Goal: Answer question/provide support: Answer question/provide support

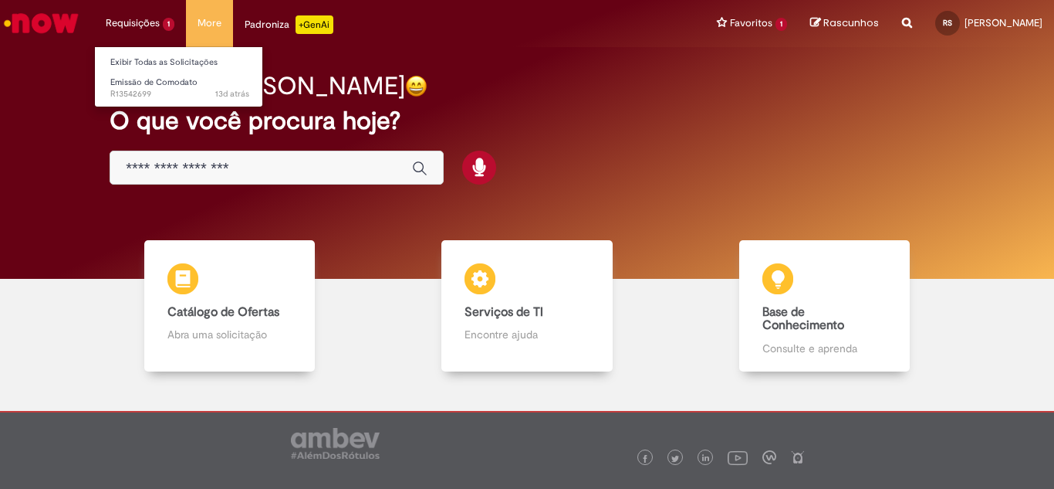
click at [127, 20] on li "Requisições 1 Exibir Todas as Solicitações Emissão de Comodato 13d atrás 13 [PE…" at bounding box center [140, 23] width 92 height 46
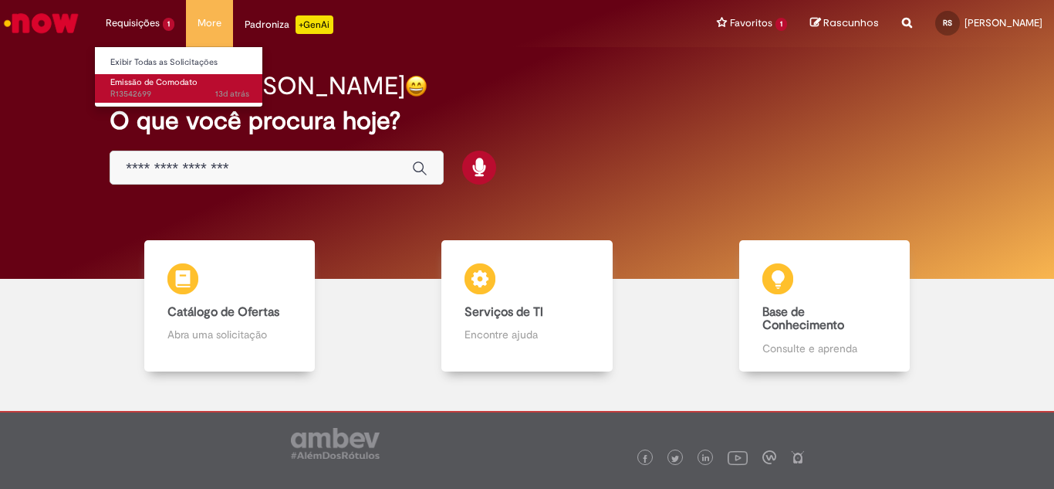
click at [137, 93] on span "13d atrás 13 [PERSON_NAME] atrás R13542699" at bounding box center [179, 94] width 139 height 12
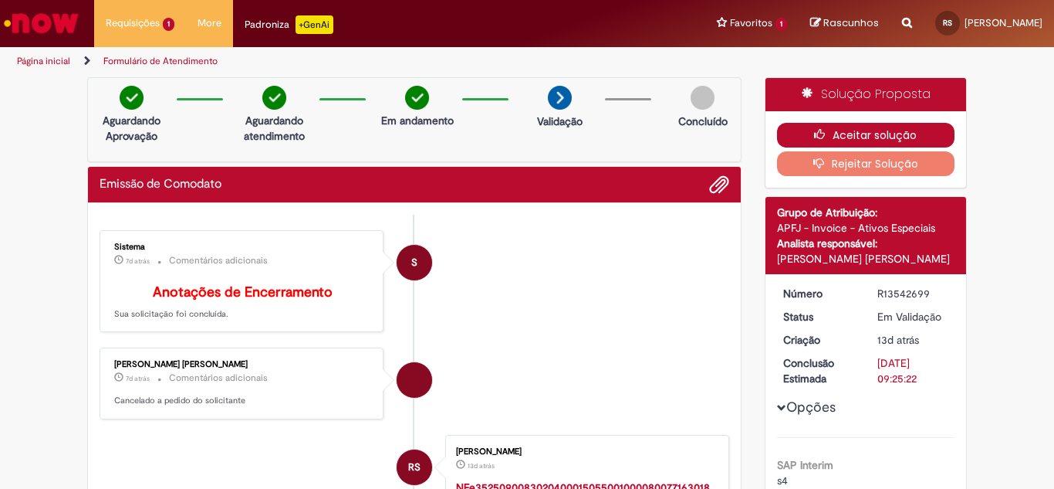
click at [837, 130] on button "Aceitar solução" at bounding box center [866, 135] width 178 height 25
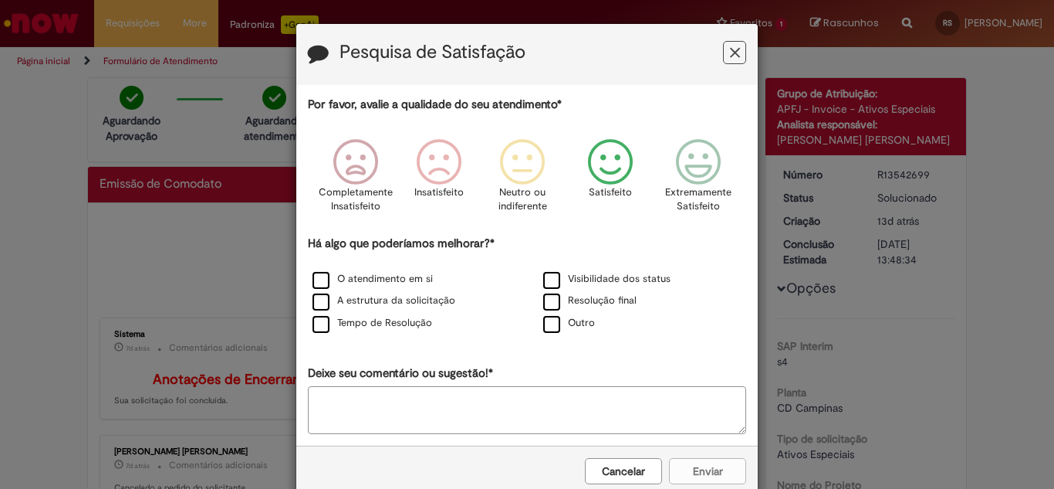
click at [604, 162] on icon "Feedback" at bounding box center [611, 162] width 58 height 46
click at [605, 179] on icon "Feedback" at bounding box center [611, 162] width 58 height 46
click at [547, 277] on label "Visibilidade dos status" at bounding box center [606, 279] width 127 height 15
click at [697, 470] on button "Enviar" at bounding box center [707, 471] width 77 height 26
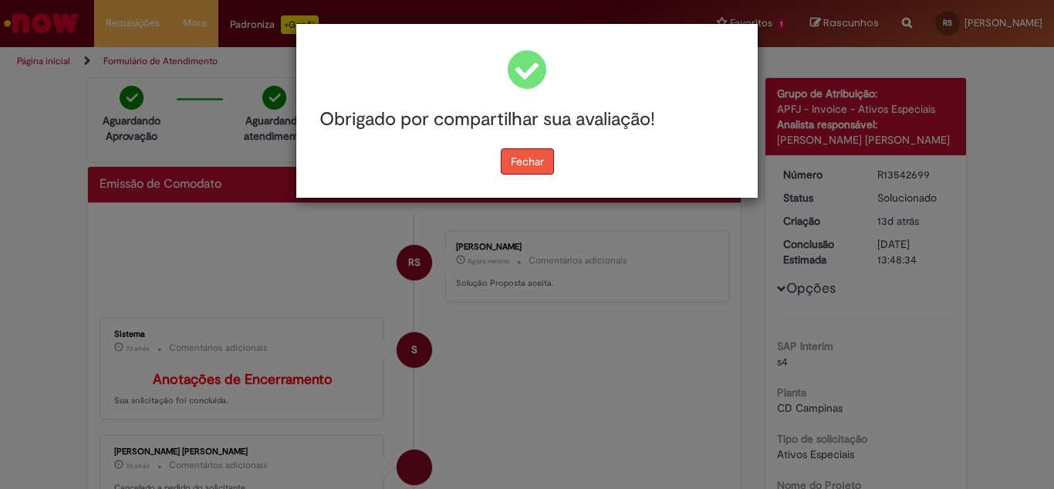
click at [516, 161] on button "Fechar" at bounding box center [527, 161] width 53 height 26
